Goal: Find specific page/section: Find specific page/section

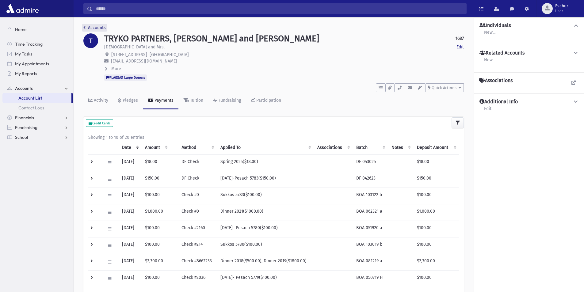
click at [93, 26] on link "Accounts" at bounding box center [94, 27] width 22 height 5
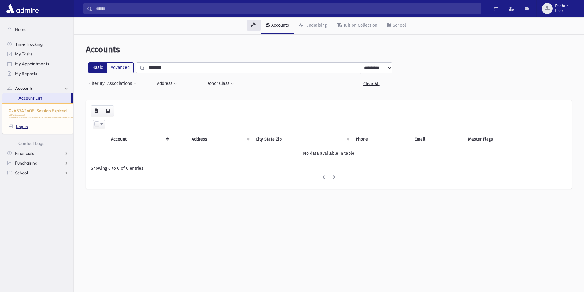
click at [22, 129] on link "Log In" at bounding box center [18, 127] width 19 height 6
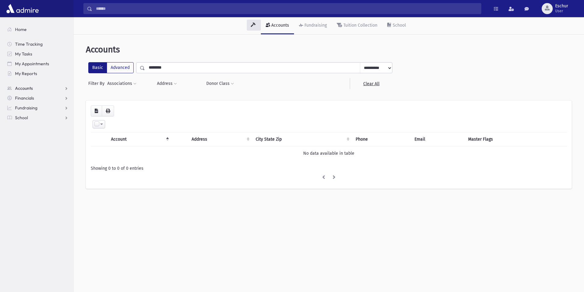
click at [28, 88] on span "Accounts" at bounding box center [24, 89] width 18 height 6
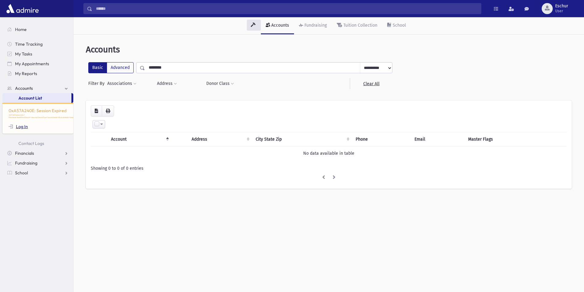
click at [22, 129] on link "Log In" at bounding box center [18, 127] width 19 height 6
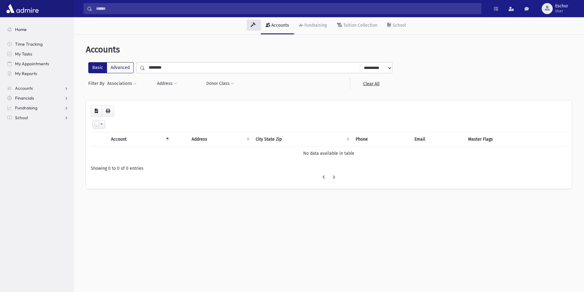
click at [15, 33] on link "Home" at bounding box center [37, 30] width 71 height 10
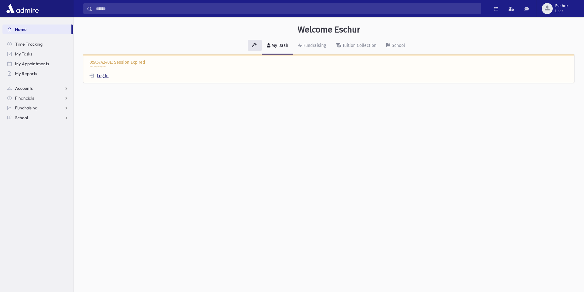
click at [99, 74] on link "Log In" at bounding box center [98, 75] width 19 height 5
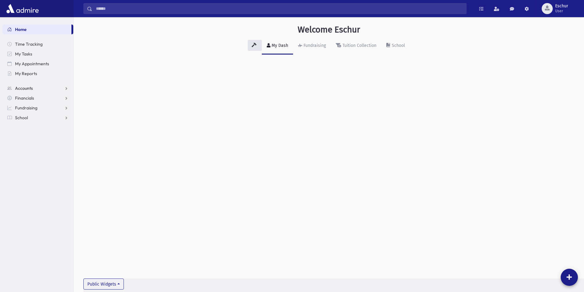
click at [26, 89] on span "Accounts" at bounding box center [24, 89] width 18 height 6
click at [33, 97] on span "Account List" at bounding box center [30, 98] width 24 height 6
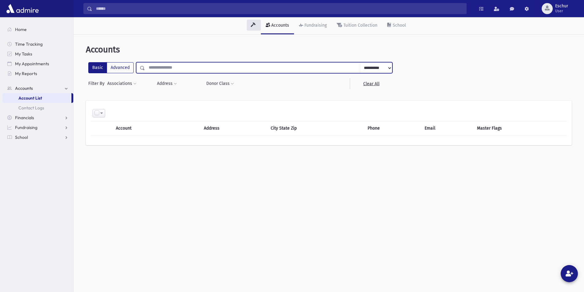
click at [204, 68] on input "text" at bounding box center [252, 67] width 215 height 11
type input "****"
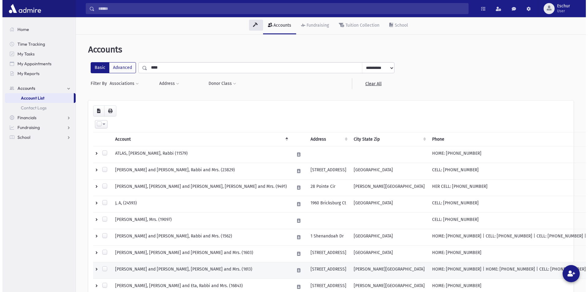
scroll to position [108, 0]
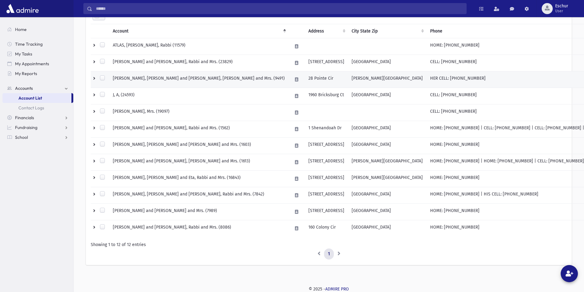
click at [150, 78] on td "[PERSON_NAME], [PERSON_NAME] and [PERSON_NAME], [PERSON_NAME] and Mrs. (9491)" at bounding box center [198, 79] width 179 height 17
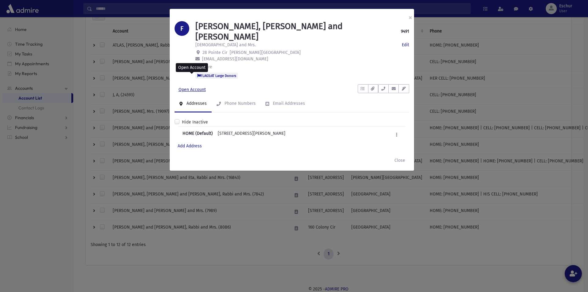
click at [189, 84] on link "Open Account" at bounding box center [192, 89] width 35 height 11
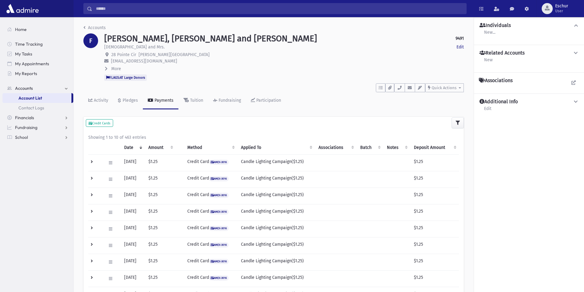
scroll to position [114, 0]
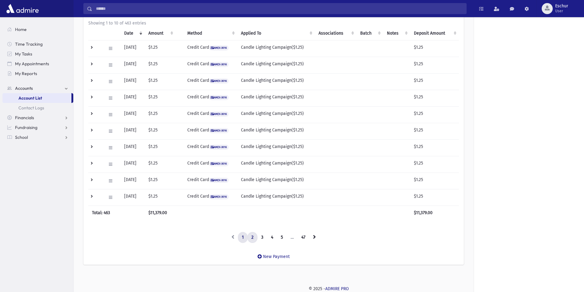
click at [252, 235] on link "2" at bounding box center [252, 237] width 10 height 11
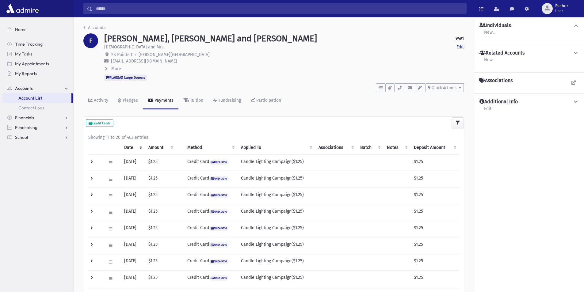
click at [175, 147] on th "Amount" at bounding box center [160, 148] width 31 height 14
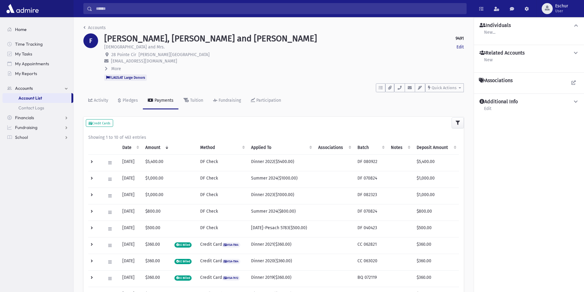
click at [22, 28] on span "Home" at bounding box center [21, 30] width 12 height 6
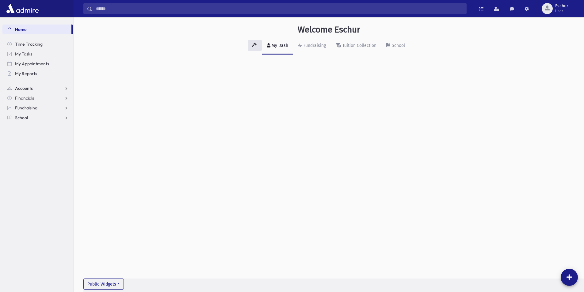
click at [26, 86] on span "Accounts" at bounding box center [24, 89] width 18 height 6
click at [37, 97] on span "Account List" at bounding box center [30, 98] width 24 height 6
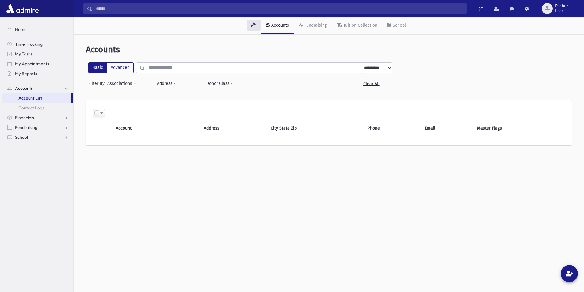
click at [162, 67] on input "text" at bounding box center [252, 67] width 215 height 11
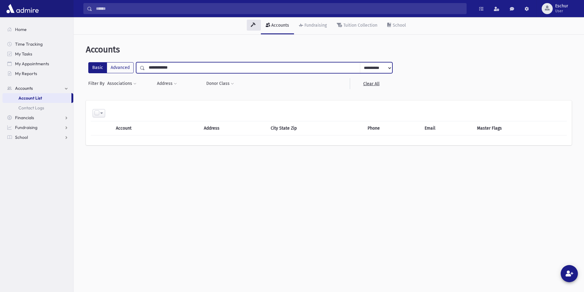
type input "**********"
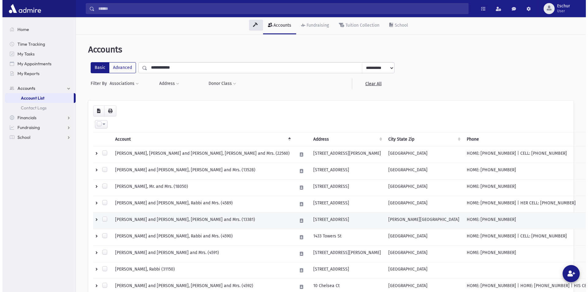
scroll to position [31, 0]
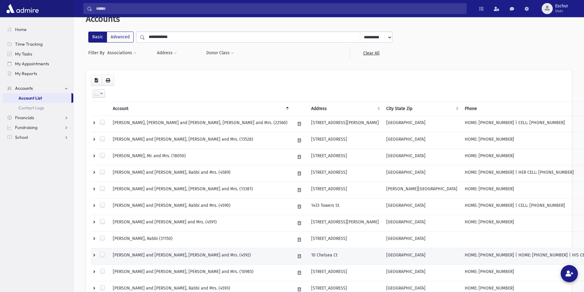
click at [161, 256] on td "FRIEDMAN, Eliezer and Malky, Rabbi and Mrs. (4592)" at bounding box center [200, 256] width 182 height 17
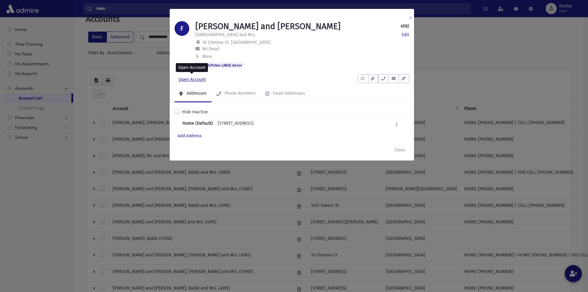
click at [194, 82] on link "Open Account" at bounding box center [192, 79] width 35 height 11
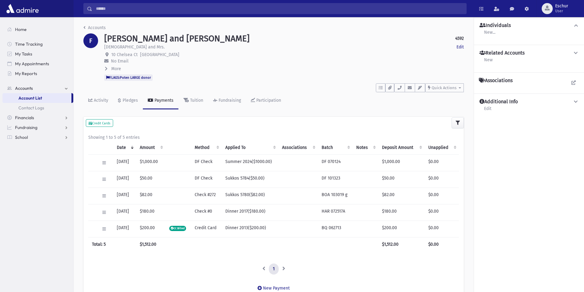
click at [114, 70] on span "More" at bounding box center [116, 68] width 10 height 5
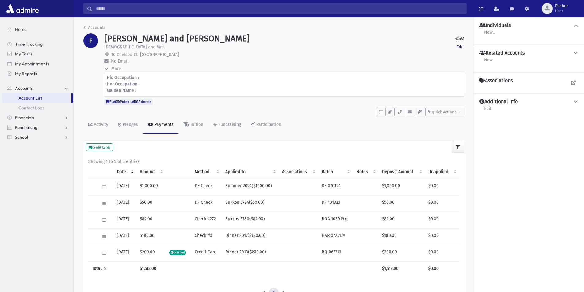
drag, startPoint x: 107, startPoint y: 33, endPoint x: 140, endPoint y: 67, distance: 47.5
click at [122, 55] on header "Accounts F [PERSON_NAME] and [PERSON_NAME] 4592 Edit [PERSON_NAME] and Mrs. Edi…" at bounding box center [273, 79] width 380 height 109
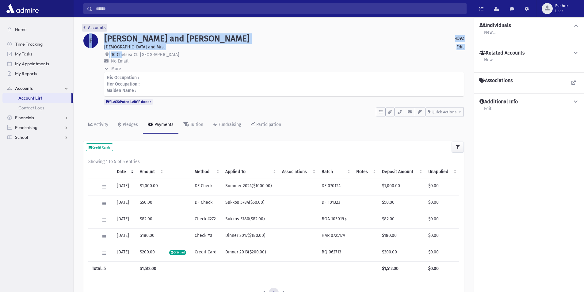
click at [94, 26] on link "Accounts" at bounding box center [94, 27] width 22 height 5
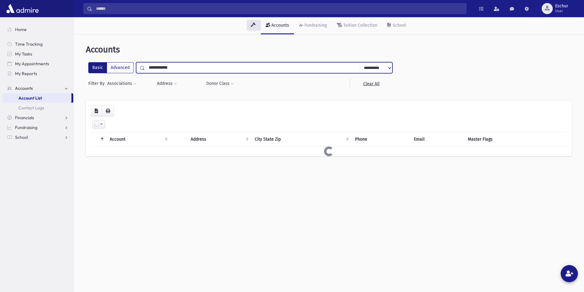
drag, startPoint x: 201, startPoint y: 71, endPoint x: 137, endPoint y: 71, distance: 64.7
click at [137, 71] on div "**********" at bounding box center [264, 67] width 256 height 11
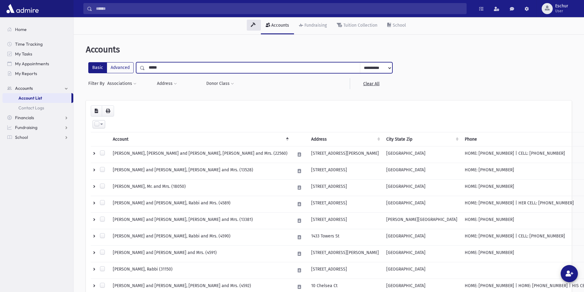
type input "*****"
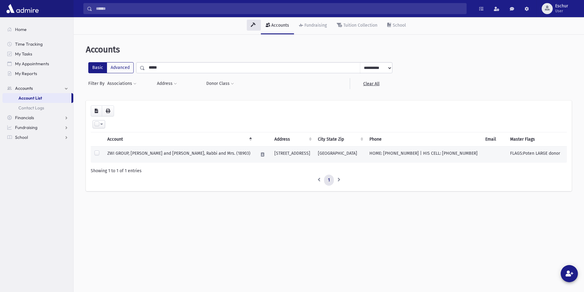
click at [144, 154] on td "ZWI GROUP, [PERSON_NAME] and [PERSON_NAME], Rabbi and Mrs. (18903)" at bounding box center [179, 155] width 151 height 17
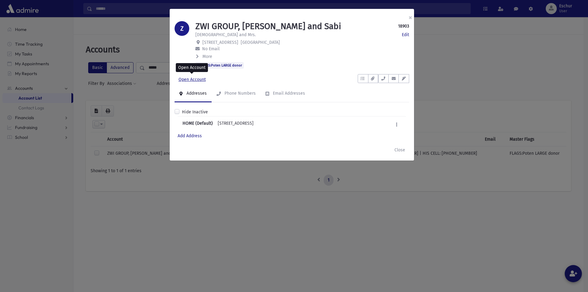
click at [193, 81] on link "Open Account" at bounding box center [192, 79] width 35 height 11
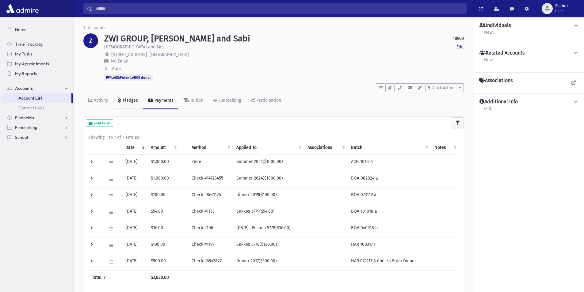
click at [131, 102] on div "Pledges" at bounding box center [129, 100] width 17 height 5
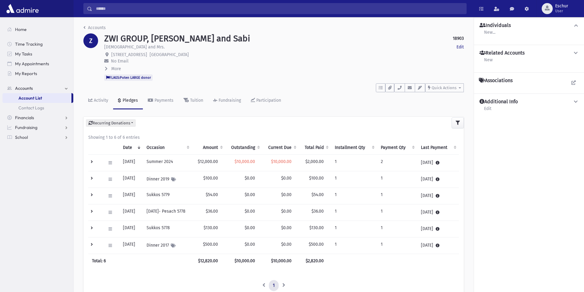
click at [29, 97] on span "Account List" at bounding box center [30, 98] width 24 height 6
